Goal: Navigation & Orientation: Find specific page/section

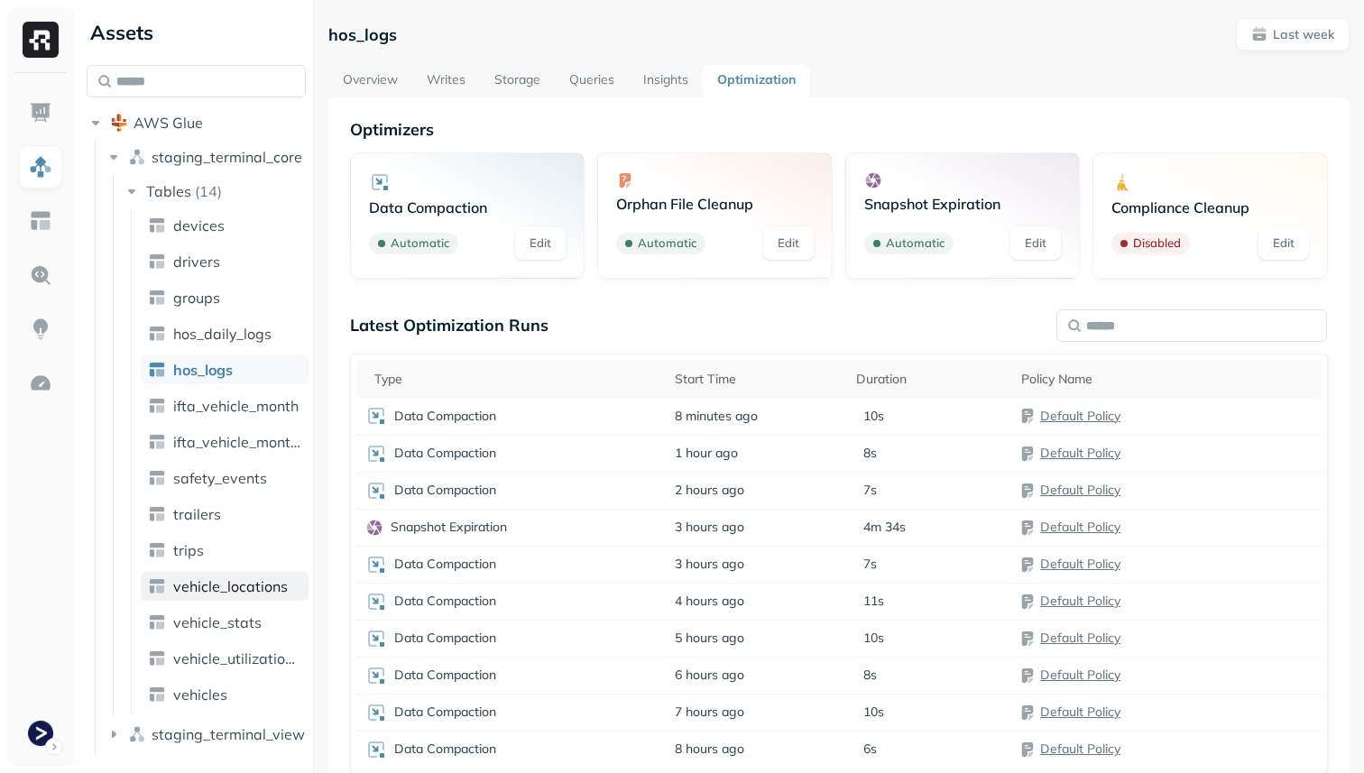
click at [246, 578] on span "vehicle_locations" at bounding box center [230, 586] width 115 height 18
click at [518, 82] on link "Storage" at bounding box center [517, 81] width 75 height 32
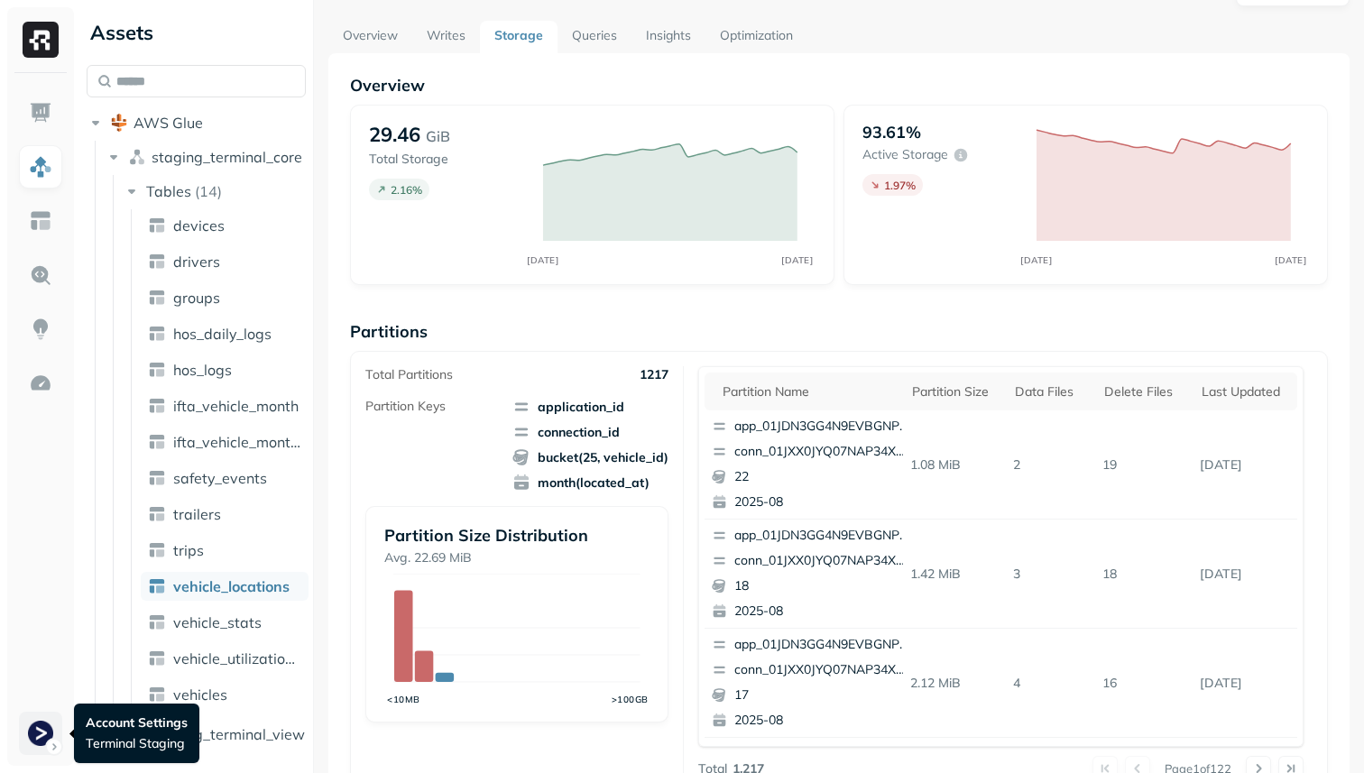
click at [33, 729] on html "Assets AWS Glue staging_terminal_core Tables ( 14 ) devices drivers groups hos_…" at bounding box center [682, 386] width 1364 height 773
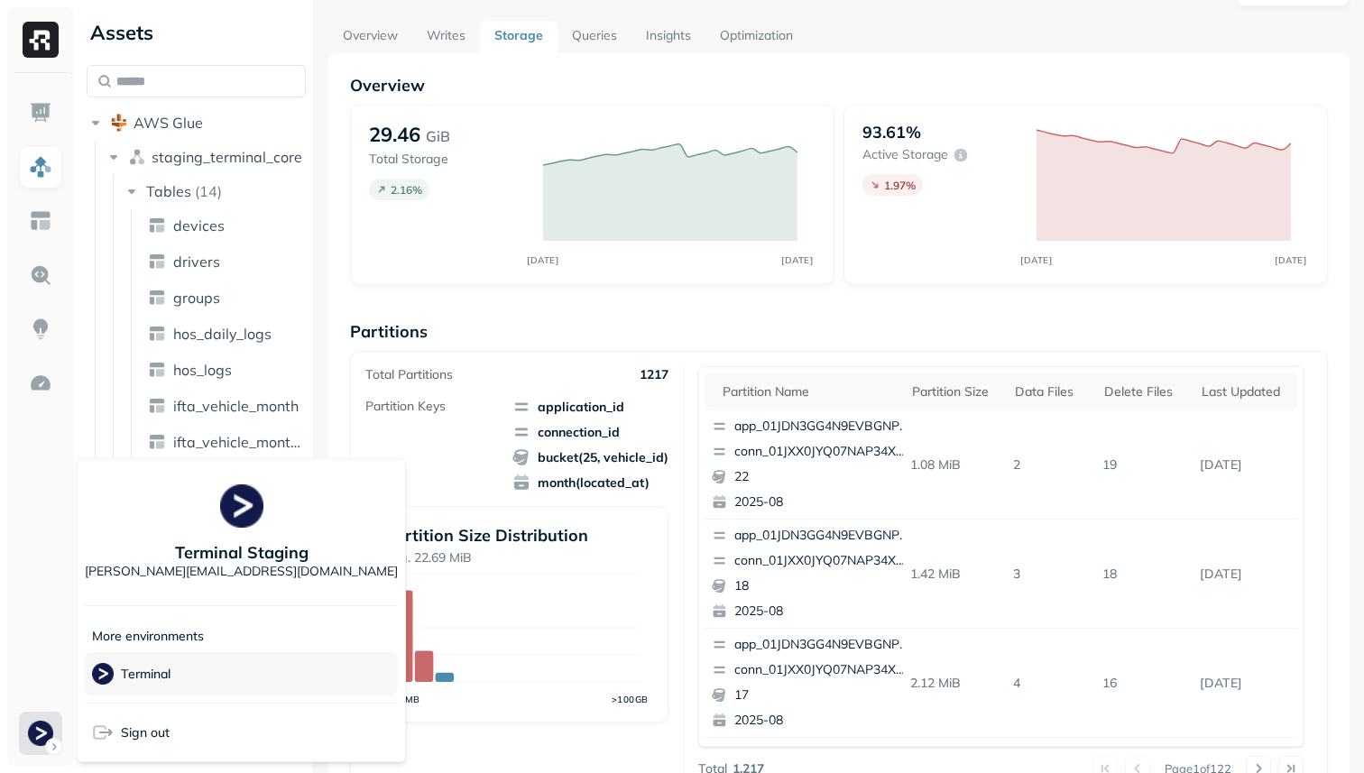
click at [161, 672] on p "Terminal" at bounding box center [146, 674] width 50 height 17
